Goal: Find contact information: Find contact information

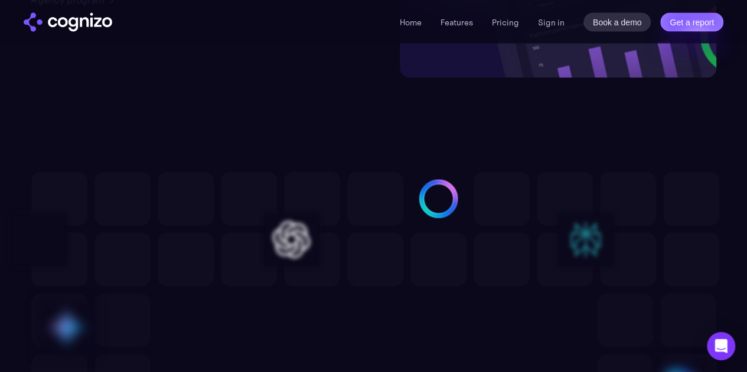
scroll to position [3369, 0]
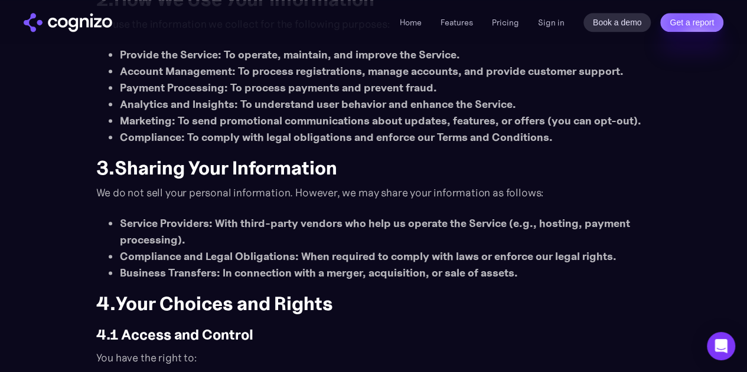
click at [296, 119] on li "Marketing : To send promotional communications about updates, features, or offe…" at bounding box center [385, 121] width 531 height 17
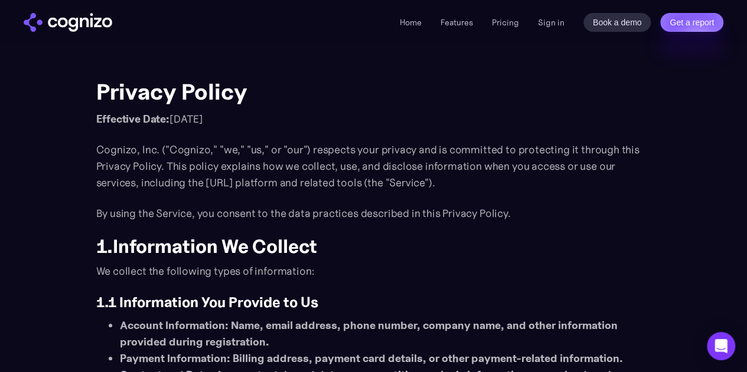
click at [297, 253] on strong "Information We Collect" at bounding box center [215, 247] width 204 height 24
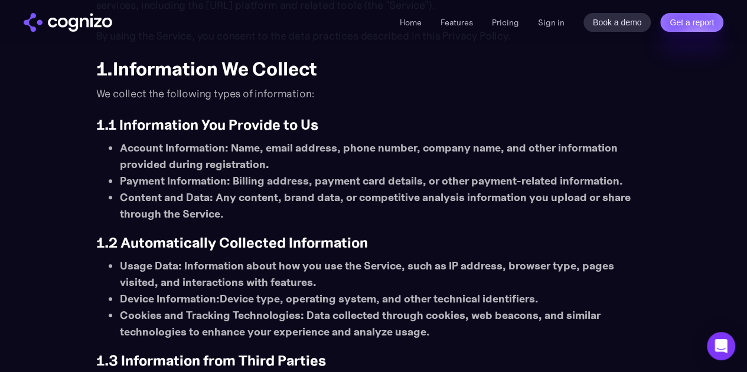
scroll to position [179, 0]
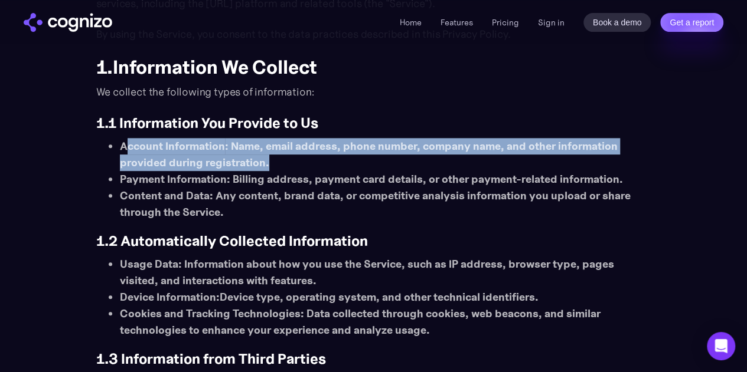
drag, startPoint x: 124, startPoint y: 146, endPoint x: 559, endPoint y: 158, distance: 435.7
click at [559, 158] on li "Account Information : Name, email address, phone number, company name, and othe…" at bounding box center [385, 154] width 531 height 33
drag, startPoint x: 120, startPoint y: 145, endPoint x: 295, endPoint y: 165, distance: 176.5
click at [295, 165] on li "Account Information : Name, email address, phone number, company name, and othe…" at bounding box center [385, 154] width 531 height 33
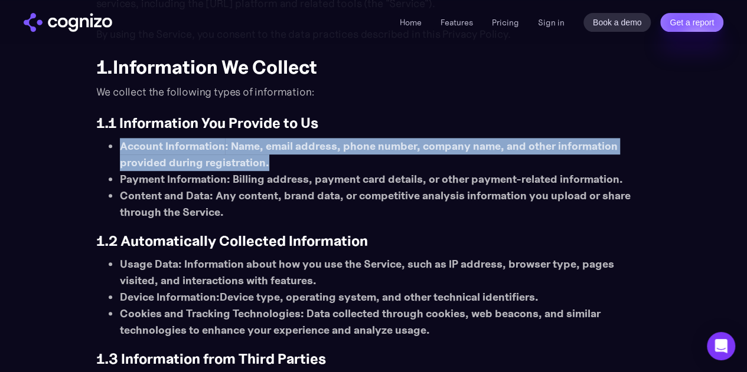
click at [295, 165] on li "Account Information : Name, email address, phone number, company name, and othe…" at bounding box center [385, 154] width 531 height 33
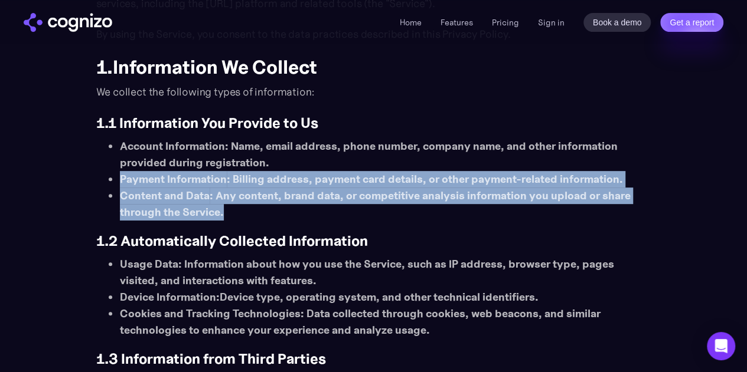
drag, startPoint x: 121, startPoint y: 181, endPoint x: 611, endPoint y: 206, distance: 491.1
click at [611, 206] on ul "Account Information : Name, email address, phone number, company name, and othe…" at bounding box center [373, 179] width 555 height 83
click at [611, 206] on li "Content and Data : Any content, brand data, or competitive analysis information…" at bounding box center [385, 204] width 531 height 33
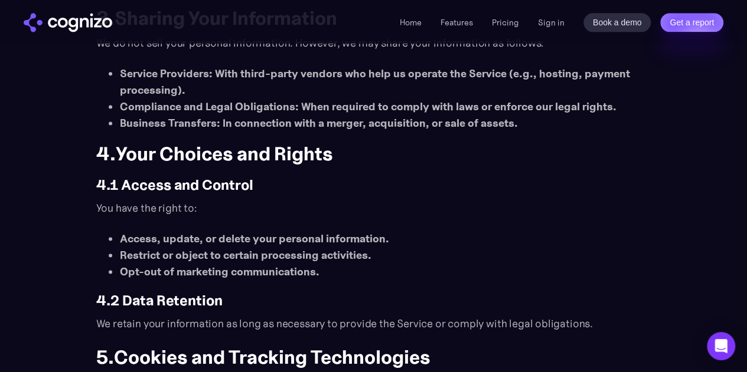
scroll to position [763, 0]
drag, startPoint x: 430, startPoint y: 2, endPoint x: 484, endPoint y: 210, distance: 214.6
click at [484, 210] on p "You have the right to:" at bounding box center [373, 207] width 555 height 17
click at [411, 17] on link "Home" at bounding box center [411, 22] width 22 height 11
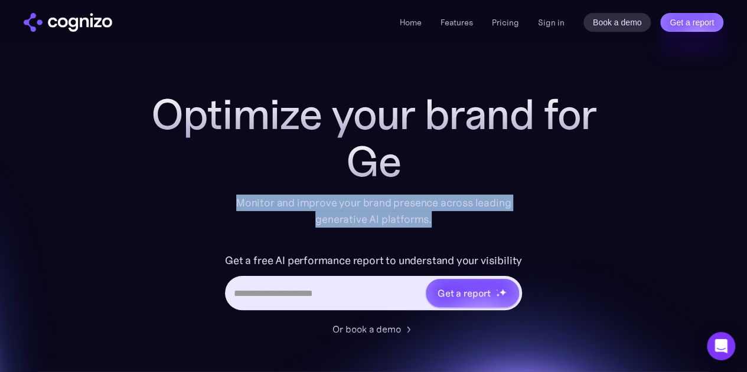
drag, startPoint x: 230, startPoint y: 202, endPoint x: 437, endPoint y: 218, distance: 207.1
click at [437, 218] on div "Monitor and improve your brand presence across leading generative AI platforms." at bounding box center [373, 211] width 290 height 33
copy div "Monitor and improve your brand presence across leading generative AI platforms."
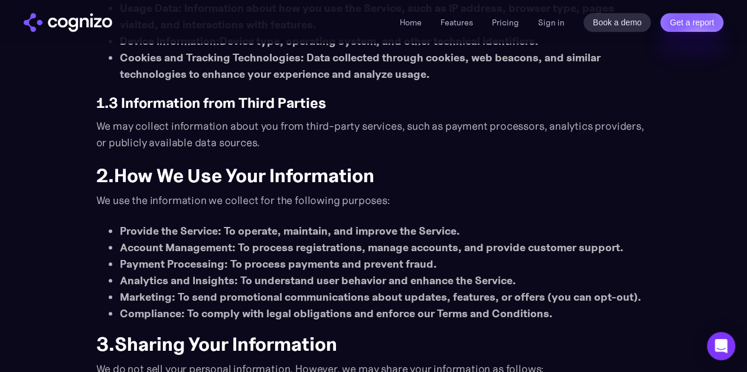
scroll to position [436, 0]
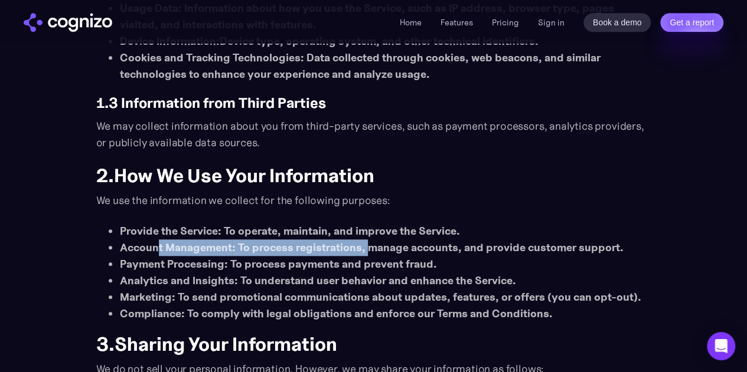
drag, startPoint x: 159, startPoint y: 247, endPoint x: 362, endPoint y: 244, distance: 203.0
click at [362, 244] on li "Account Management : To process registrations, manage accounts, and provide cus…" at bounding box center [385, 248] width 531 height 17
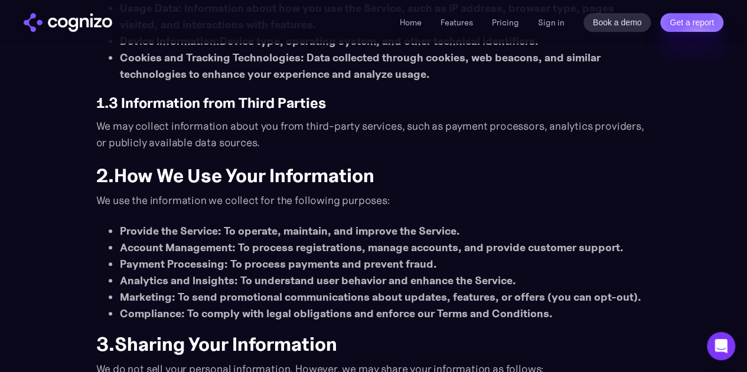
click at [289, 259] on li "Payment Processing : To process payments and prevent fraud." at bounding box center [385, 264] width 531 height 17
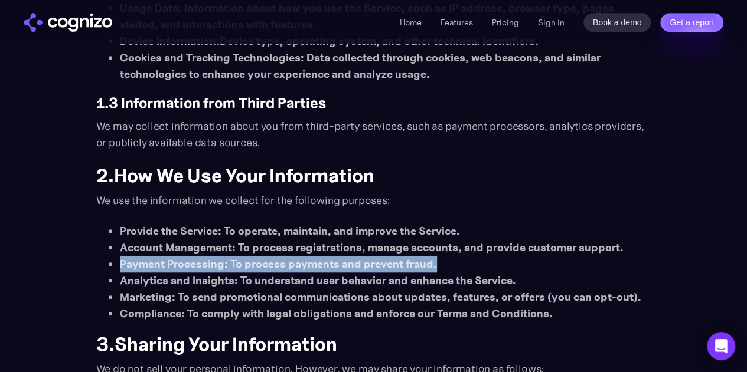
click at [289, 259] on li "Payment Processing : To process payments and prevent fraud." at bounding box center [385, 264] width 531 height 17
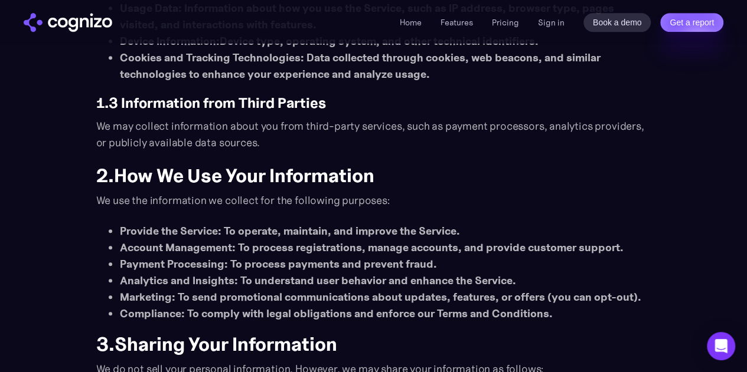
click at [233, 285] on li "Analytics and Insights : To understand user behavior and enhance the Service." at bounding box center [385, 281] width 531 height 17
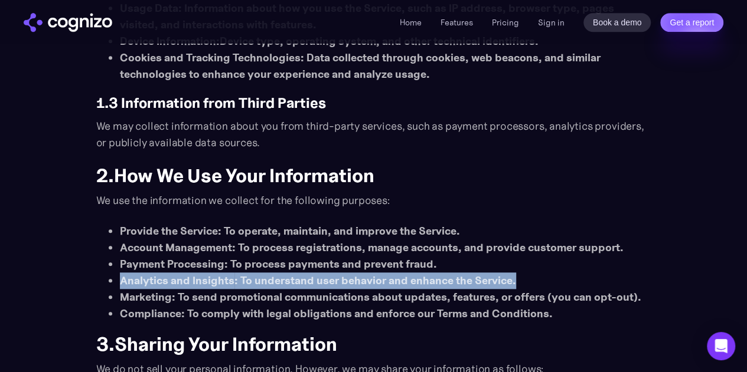
click at [233, 285] on li "Analytics and Insights : To understand user behavior and enhance the Service." at bounding box center [385, 281] width 531 height 17
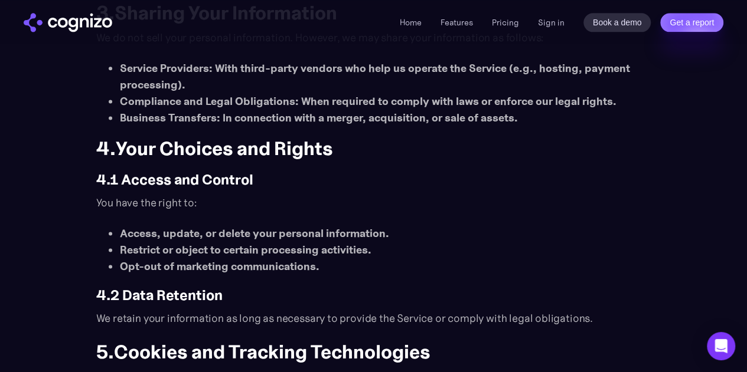
scroll to position [767, 0]
click at [204, 245] on li "Restrict or object to certain processing activities." at bounding box center [385, 250] width 531 height 17
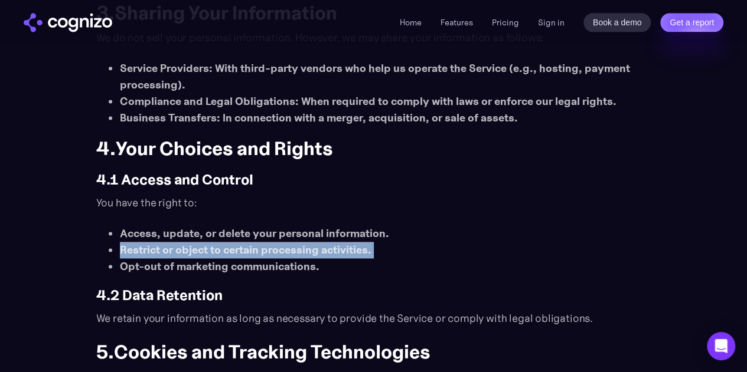
click at [204, 245] on li "Restrict or object to certain processing activities." at bounding box center [385, 250] width 531 height 17
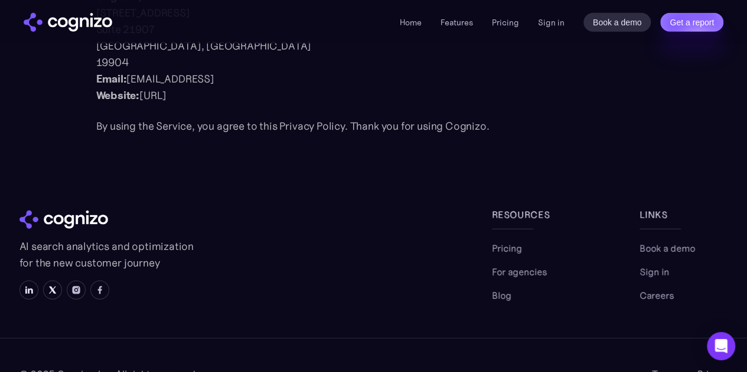
scroll to position [1687, 0]
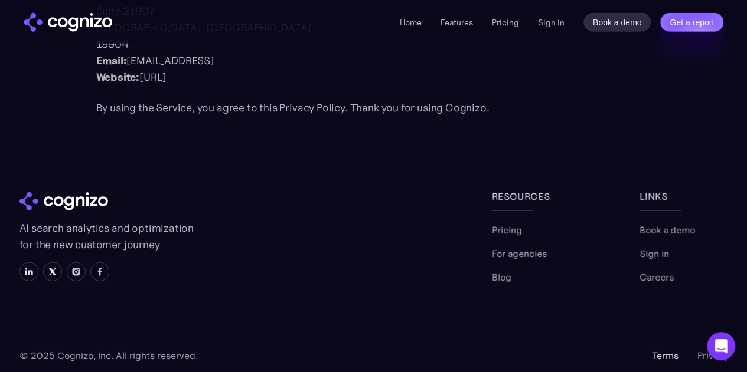
click at [669, 349] on link "Terms" at bounding box center [665, 356] width 27 height 14
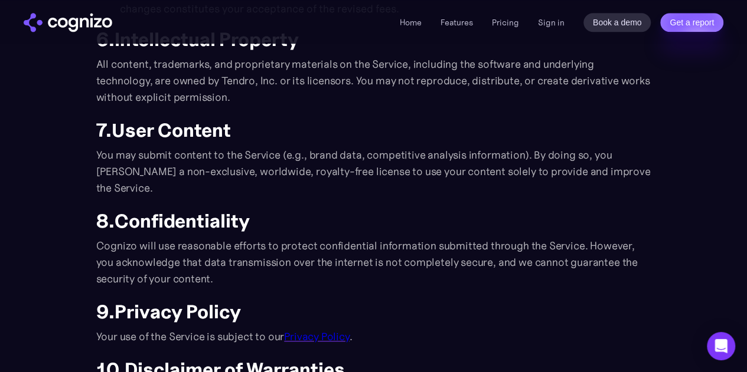
scroll to position [665, 0]
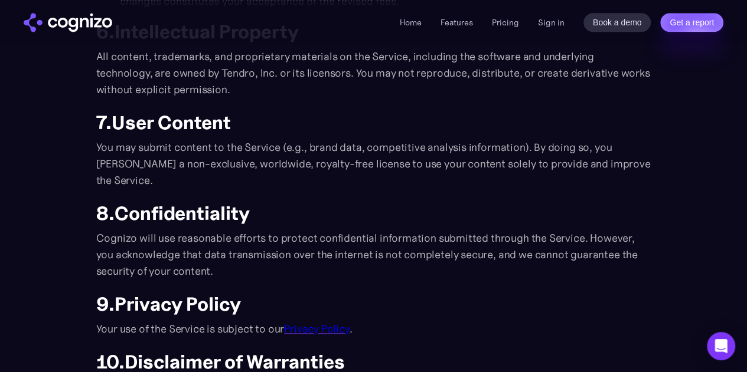
click at [333, 325] on link "Privacy Policy" at bounding box center [316, 329] width 65 height 14
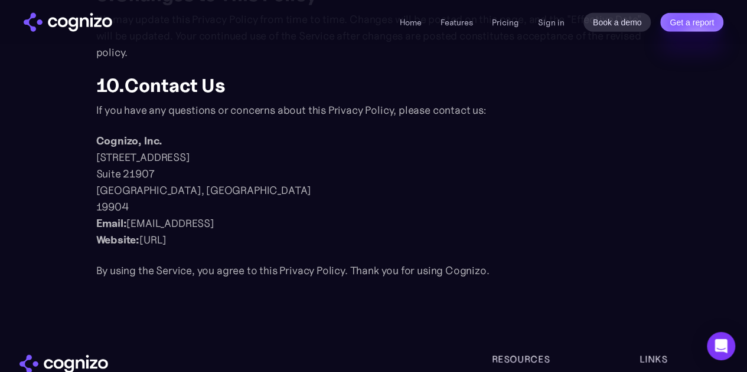
scroll to position [1524, 0]
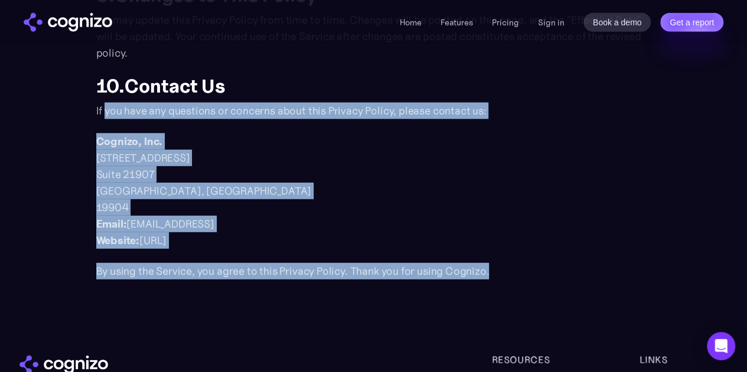
drag, startPoint x: 104, startPoint y: 100, endPoint x: 550, endPoint y: 250, distance: 470.5
click at [550, 263] on p "By using the Service, you agree to this Privacy Policy. Thank you for using Cog…" at bounding box center [373, 271] width 555 height 17
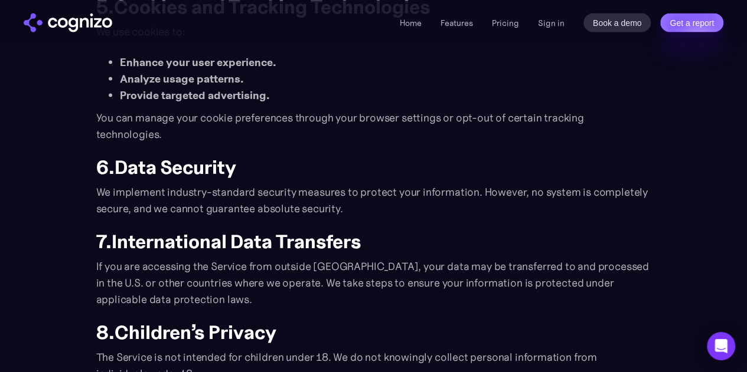
scroll to position [1111, 0]
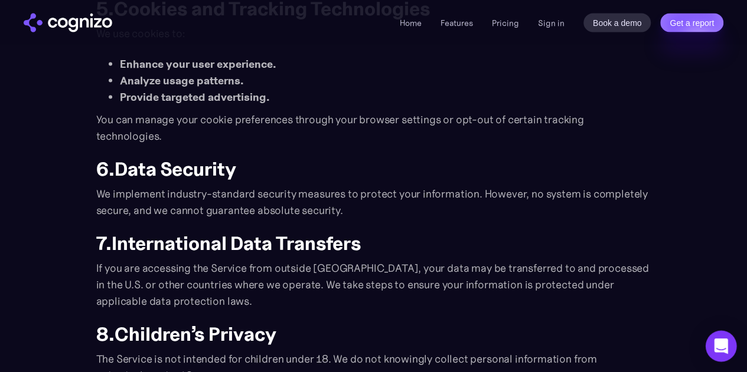
click at [726, 342] on icon "Open Intercom Messenger" at bounding box center [720, 346] width 15 height 15
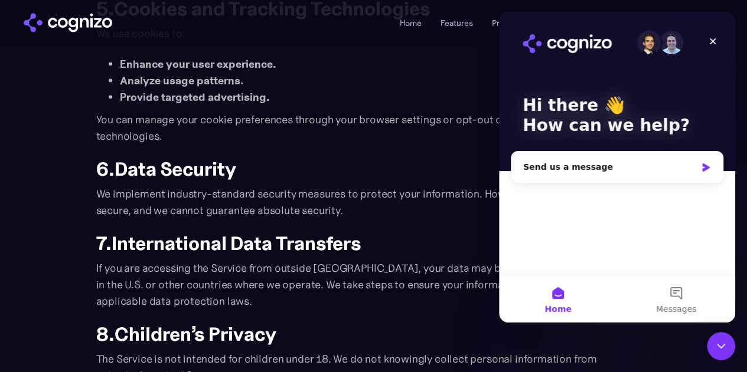
scroll to position [0, 0]
click at [617, 165] on div "Send us a message" at bounding box center [609, 167] width 173 height 12
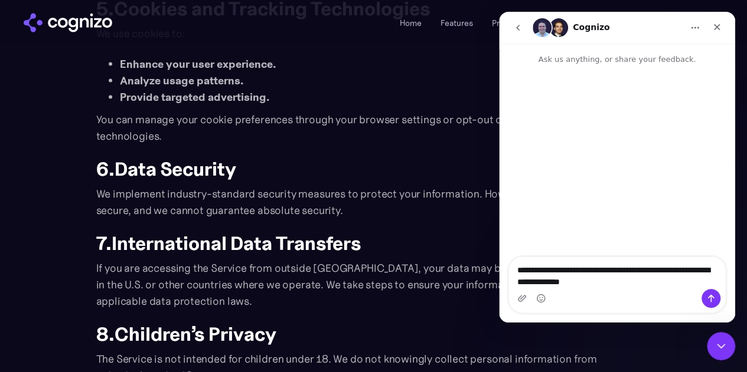
type textarea "**********"
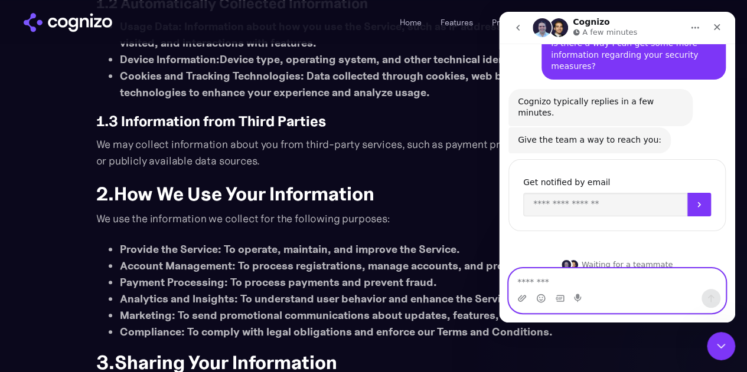
scroll to position [418, 0]
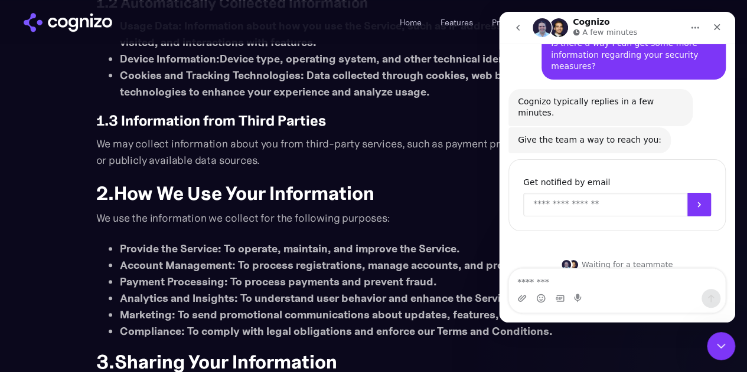
click at [573, 195] on input "Enter your email" at bounding box center [605, 205] width 164 height 24
type input "**********"
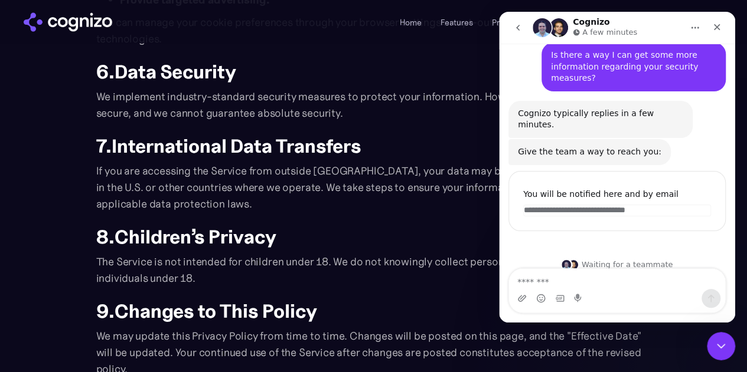
scroll to position [1389, 0]
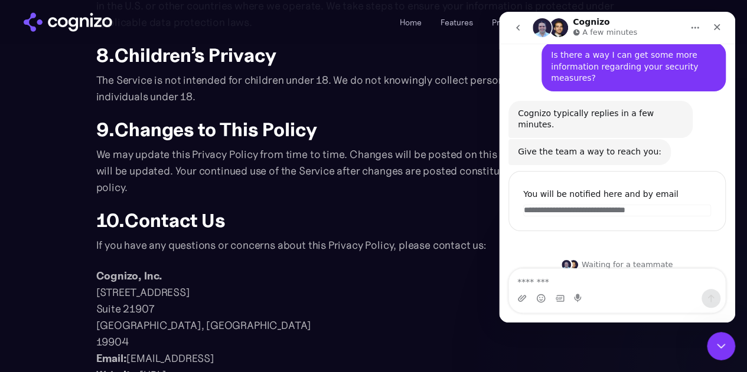
click at [520, 32] on icon "go back" at bounding box center [517, 27] width 9 height 9
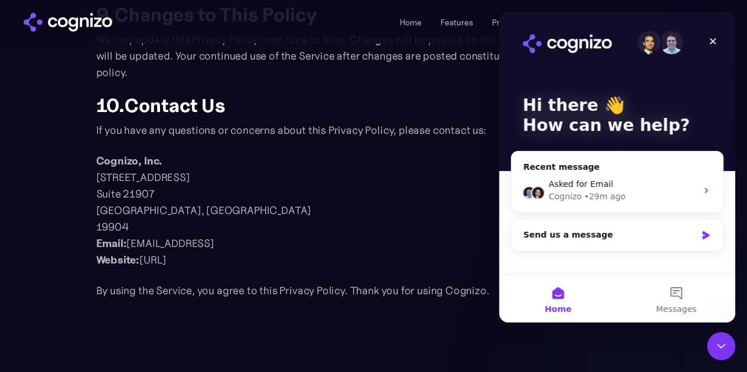
scroll to position [1527, 0]
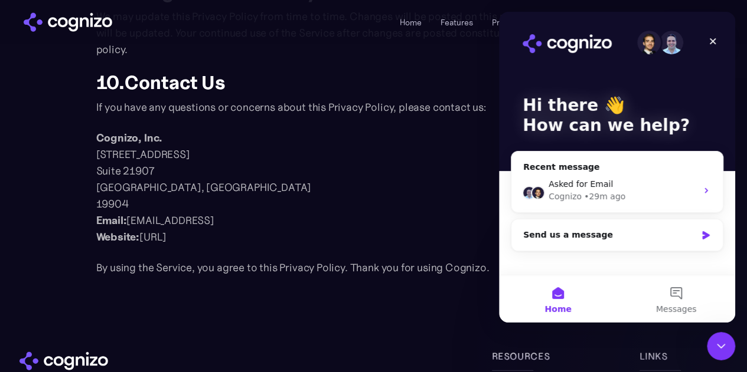
drag, startPoint x: 130, startPoint y: 206, endPoint x: 214, endPoint y: 207, distance: 83.8
click at [214, 207] on p "Cognizo, Inc. [STREET_ADDRESS] Email: [EMAIL_ADDRESS] Website: [URL]" at bounding box center [373, 188] width 555 height 116
copy p "[EMAIL_ADDRESS]"
